Goal: Task Accomplishment & Management: Manage account settings

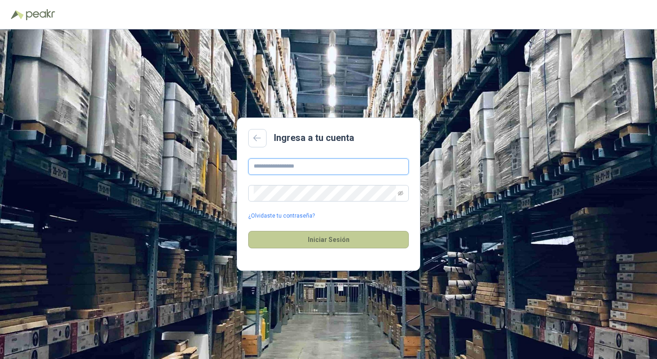
type input "**********"
click at [339, 238] on button "Iniciar Sesión" at bounding box center [328, 239] width 161 height 17
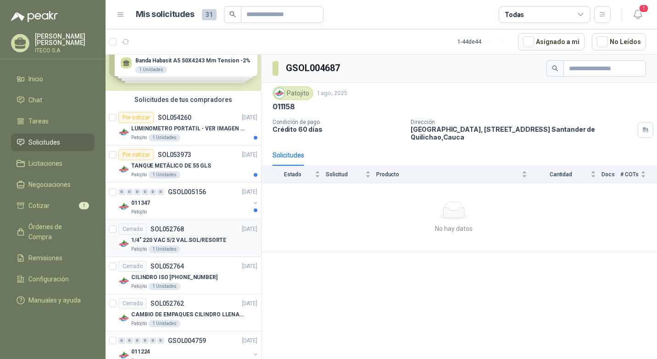
scroll to position [46, 0]
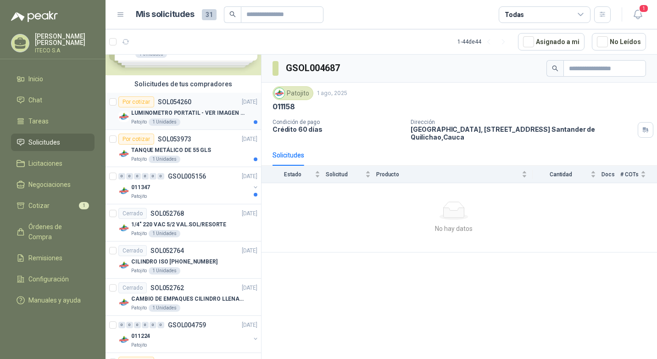
click at [205, 114] on p "LUMINOMETRO PORTATIL - VER IMAGEN ADJUNTA" at bounding box center [188, 113] width 114 height 9
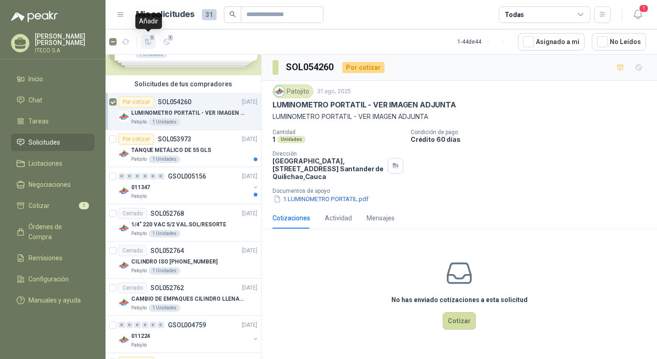
click at [148, 40] on icon "button" at bounding box center [148, 41] width 6 height 5
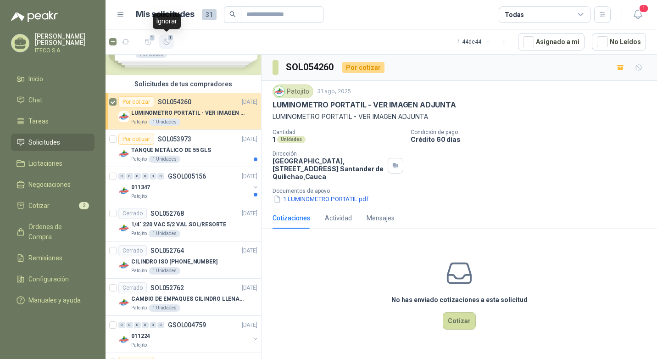
click at [170, 40] on span "1" at bounding box center [171, 37] width 6 height 7
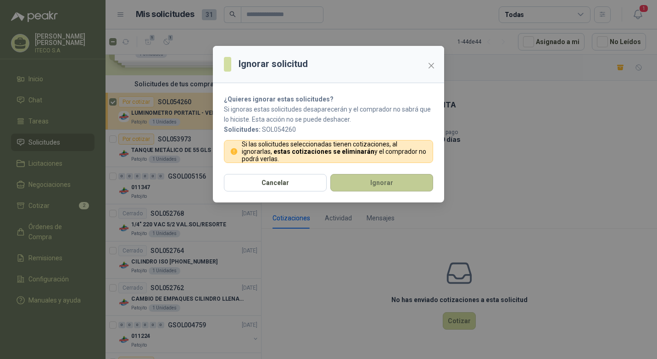
click at [375, 189] on button "Ignorar" at bounding box center [381, 182] width 103 height 17
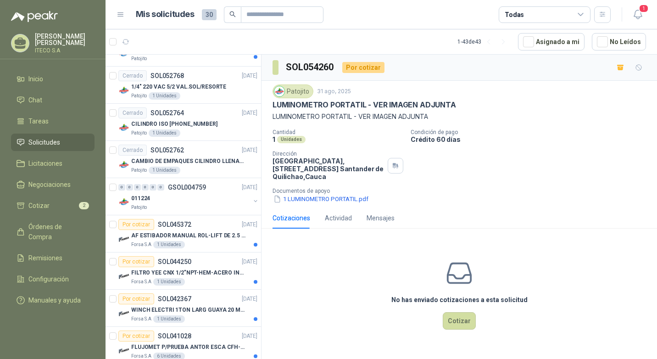
scroll to position [138, 0]
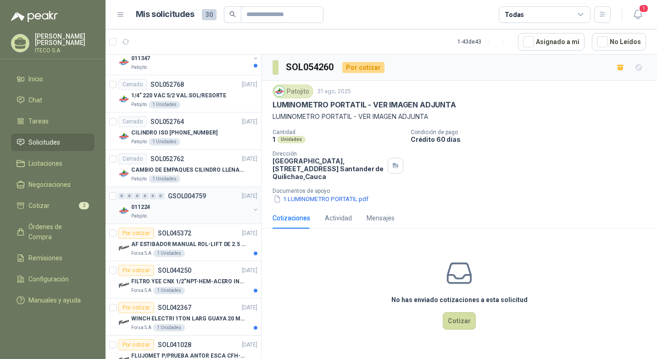
click at [184, 205] on div "011224" at bounding box center [190, 206] width 119 height 11
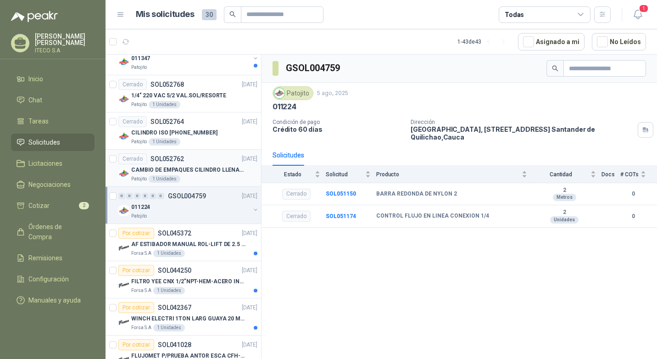
click at [189, 175] on div "Patojito 1 Unidades" at bounding box center [194, 178] width 126 height 7
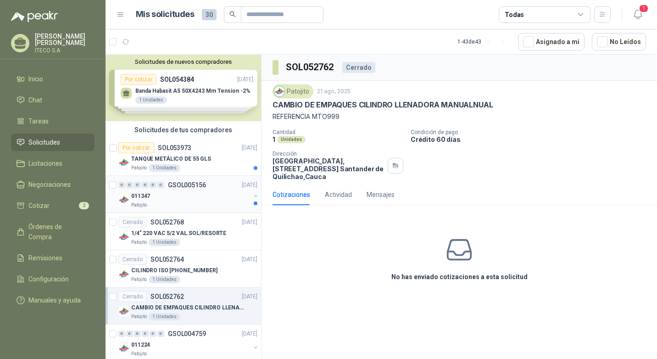
click at [160, 203] on div "Patojito" at bounding box center [190, 204] width 119 height 7
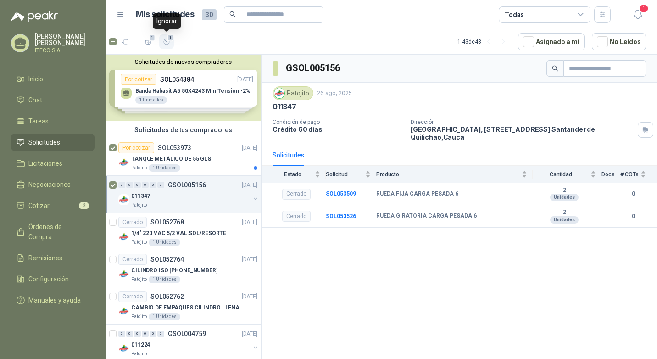
click at [163, 38] on icon "button" at bounding box center [167, 42] width 8 height 8
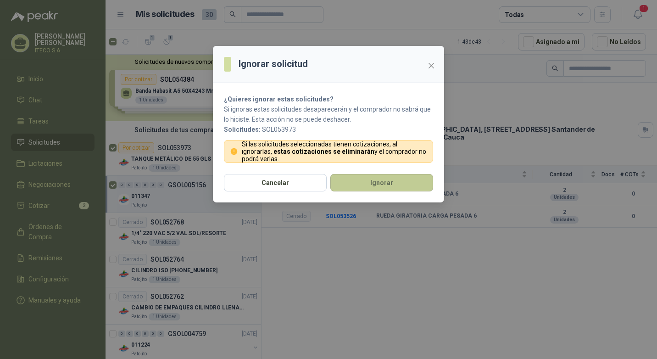
click at [368, 190] on button "Ignorar" at bounding box center [381, 182] width 103 height 17
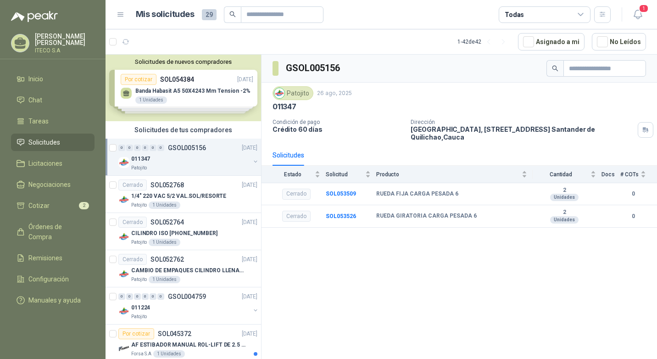
click at [189, 163] on div "011347" at bounding box center [190, 158] width 119 height 11
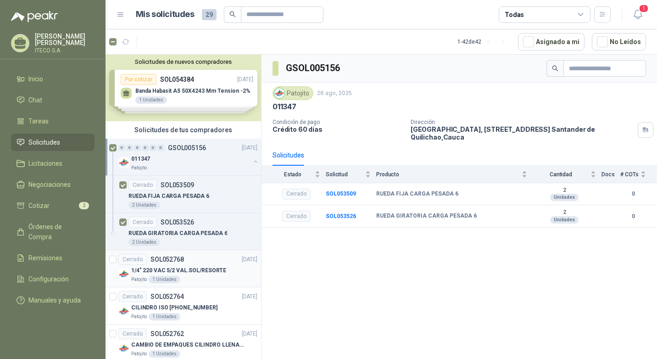
scroll to position [46, 0]
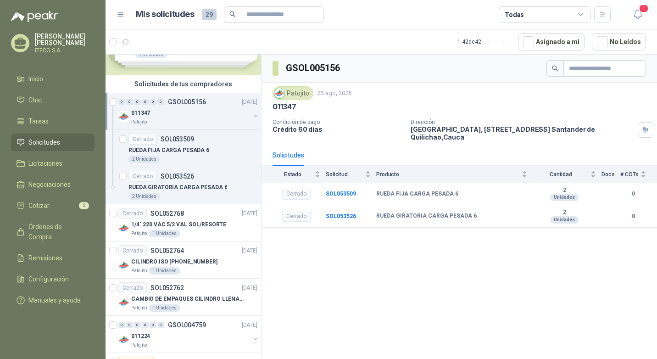
click at [252, 117] on button "button" at bounding box center [255, 115] width 7 height 7
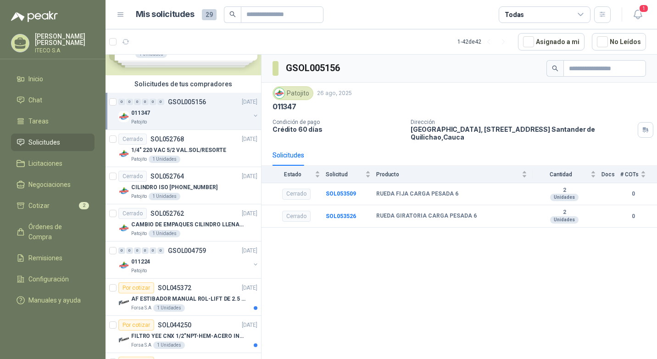
click at [373, 309] on div "GSOL005156 Patojito 26 ago, 2025 011347 Condición de pago Crédito 60 [PERSON_NA…" at bounding box center [460, 208] width 396 height 307
click at [391, 302] on div "GSOL005156 Patojito 26 ago, 2025 011347 Condición de pago Crédito 60 [PERSON_NA…" at bounding box center [460, 208] width 396 height 307
click at [576, 17] on div "Todas" at bounding box center [545, 14] width 92 height 17
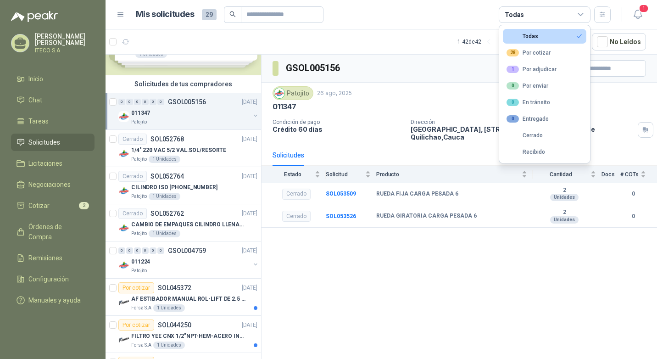
click at [576, 17] on div "Todas" at bounding box center [545, 14] width 92 height 17
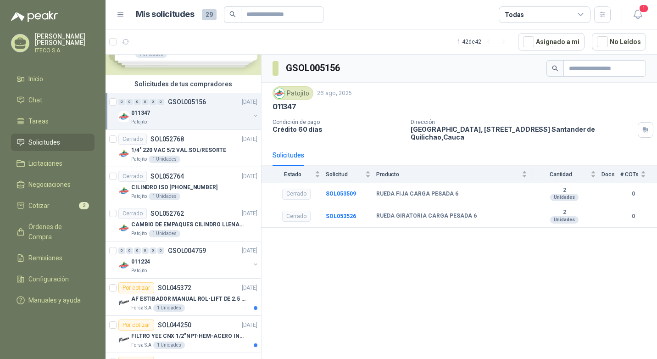
click at [70, 37] on p "[PERSON_NAME]" at bounding box center [65, 39] width 60 height 13
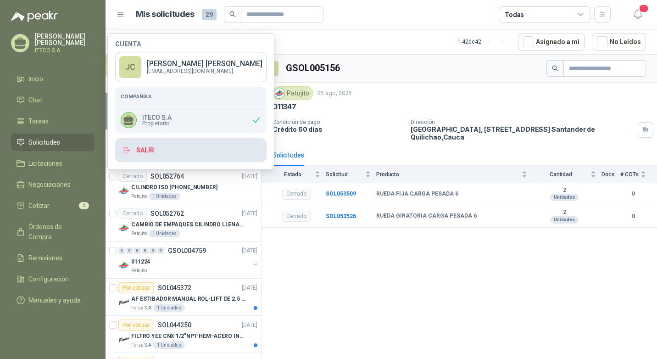
click at [128, 153] on icon "button" at bounding box center [126, 150] width 4 height 6
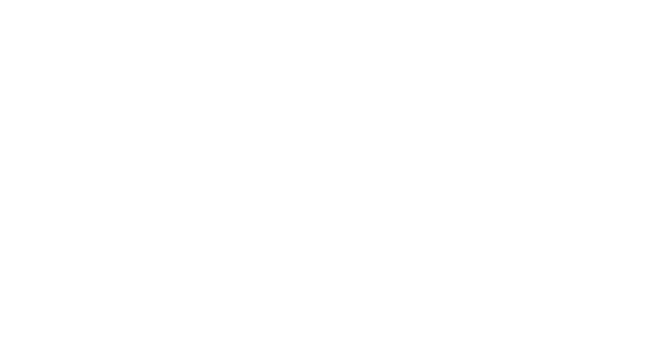
click at [145, 0] on html at bounding box center [328, 0] width 657 height 0
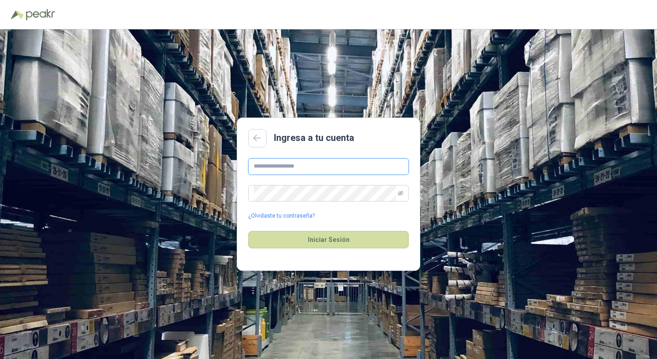
type input "**********"
